Goal: Transaction & Acquisition: Purchase product/service

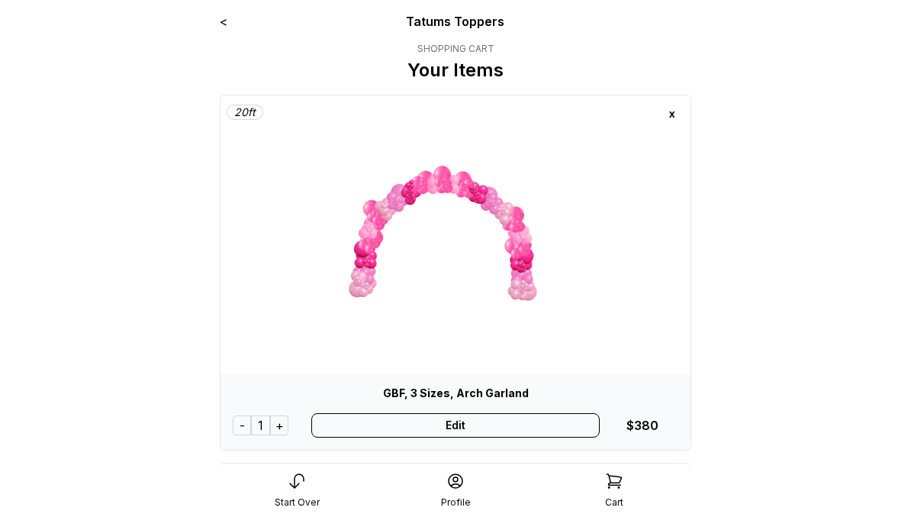
click at [466, 430] on div "Edit" at bounding box center [455, 425] width 289 height 24
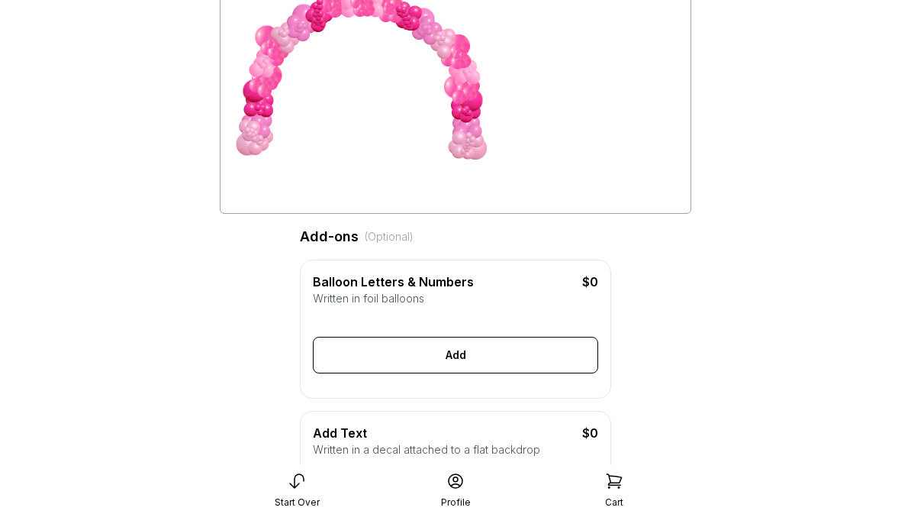
scroll to position [94, 0]
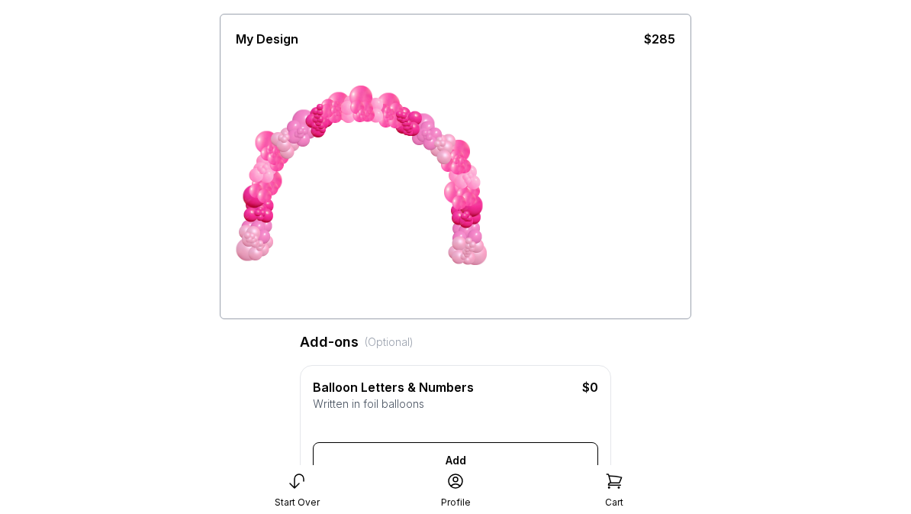
click at [469, 243] on div at bounding box center [469, 240] width 7 height 7
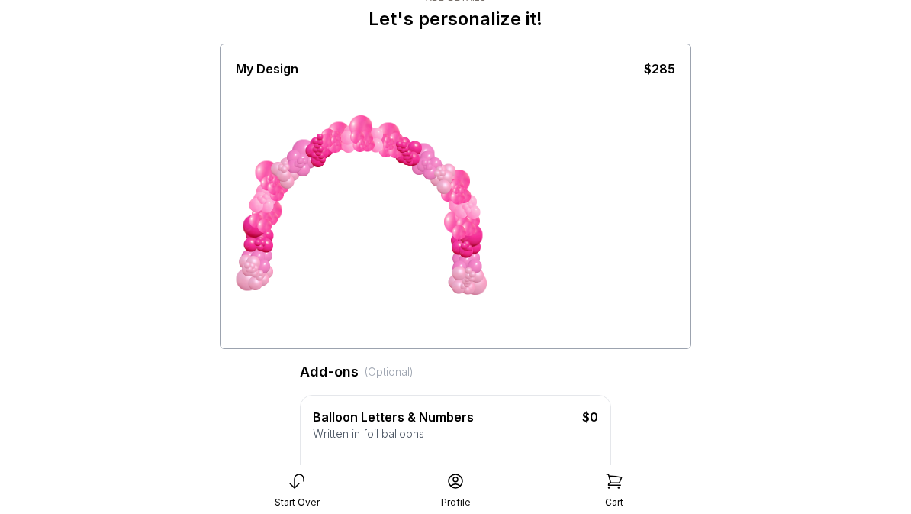
scroll to position [0, 0]
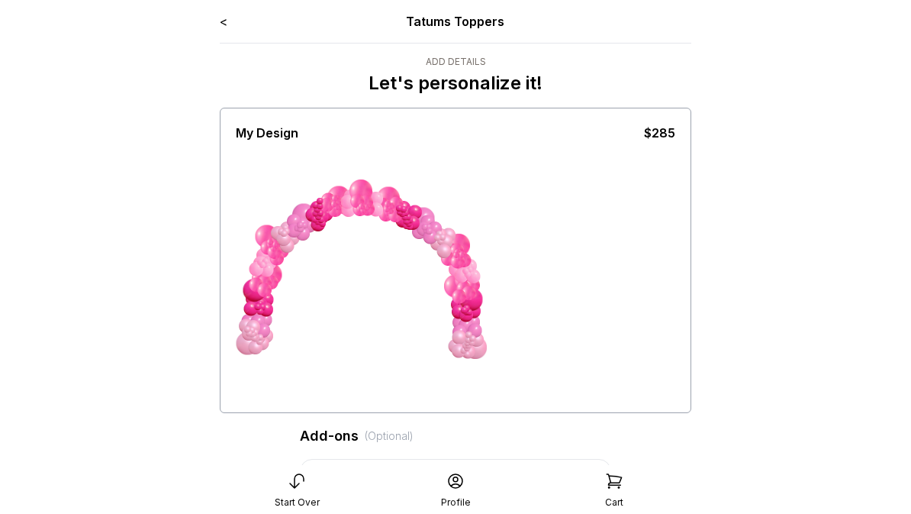
click at [227, 18] on link "<" at bounding box center [224, 21] width 8 height 15
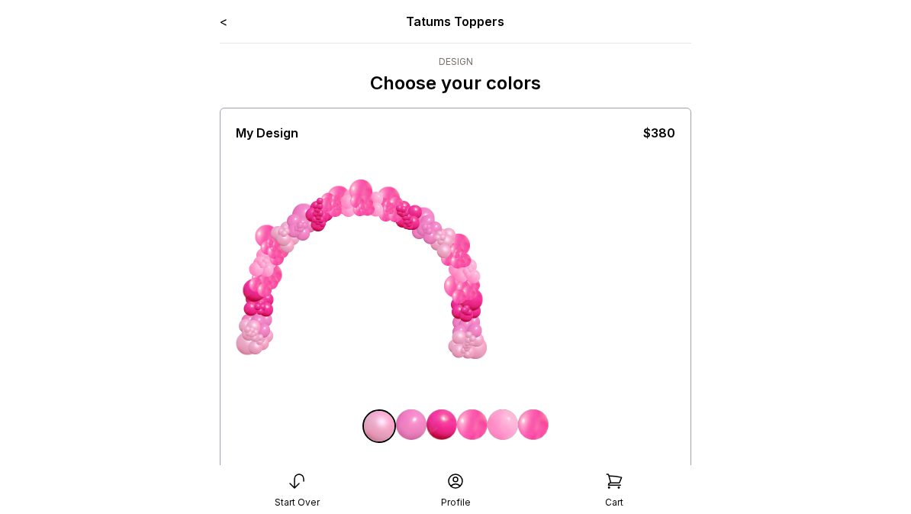
click at [222, 27] on link "<" at bounding box center [224, 21] width 8 height 15
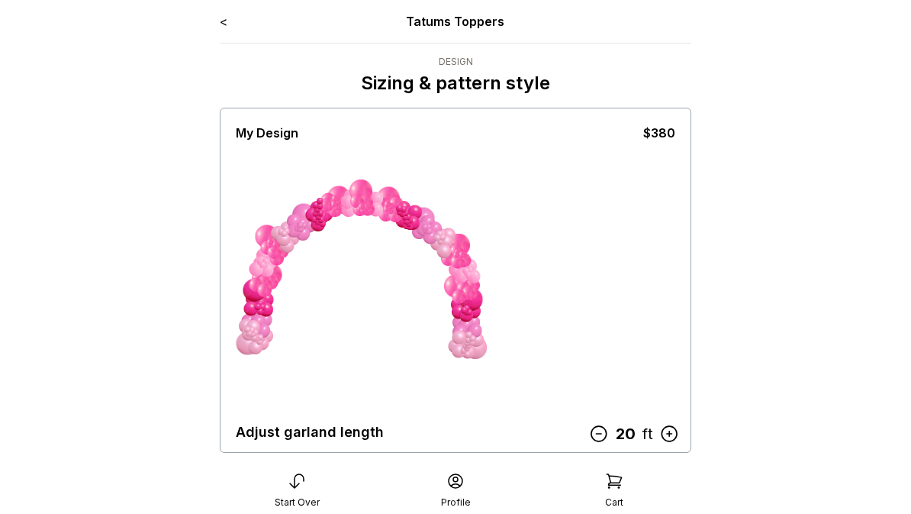
click at [670, 440] on icon at bounding box center [669, 434] width 20 height 20
click at [665, 434] on icon at bounding box center [669, 434] width 20 height 20
click at [664, 435] on icon at bounding box center [669, 434] width 20 height 20
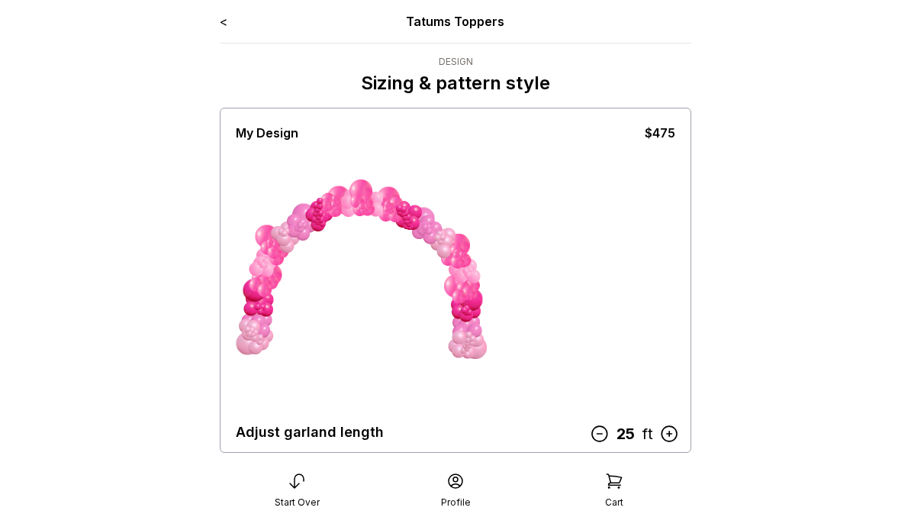
click at [662, 432] on icon at bounding box center [669, 433] width 15 height 15
click at [665, 437] on icon at bounding box center [669, 434] width 20 height 20
